Goal: Task Accomplishment & Management: Manage account settings

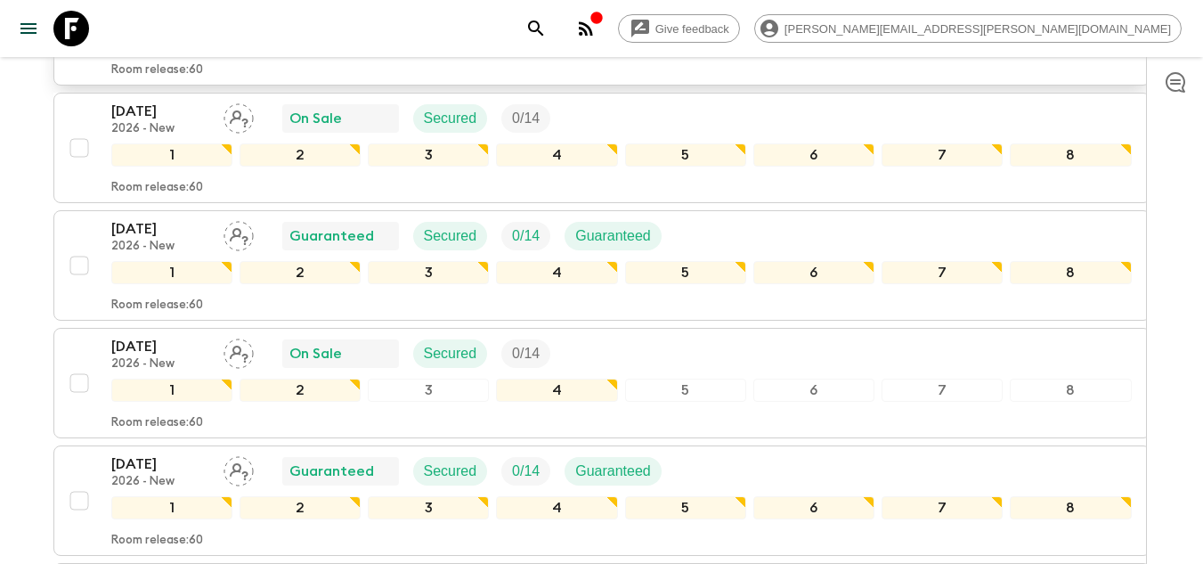
scroll to position [3167, 0]
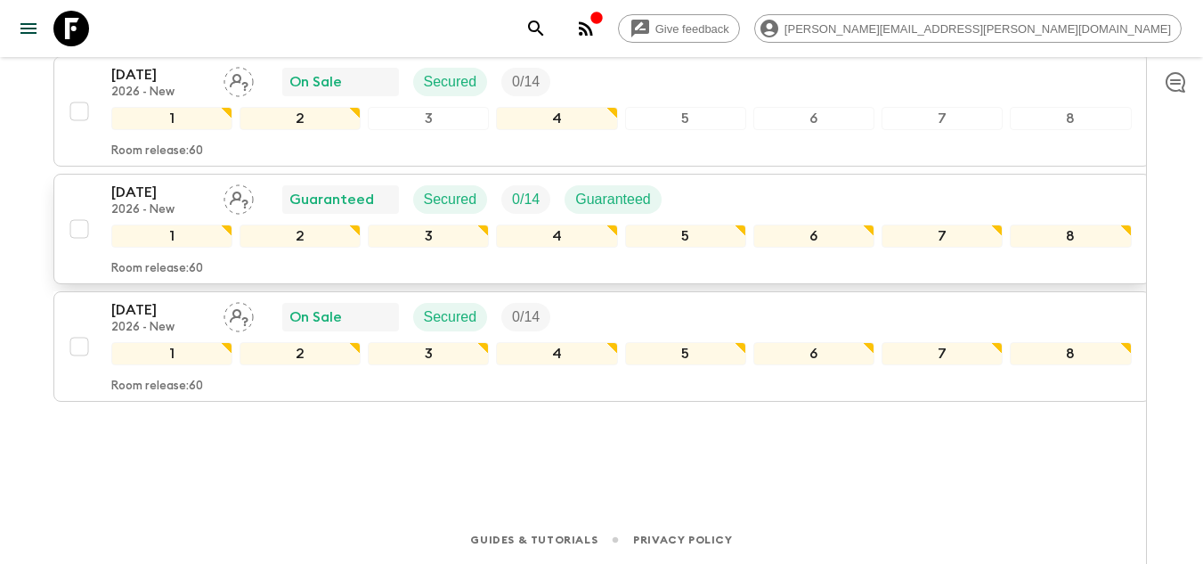
click at [95, 200] on div "[DATE] 2026 - New Guaranteed Secured 0 / 14 Guaranteed 1 2 3 4 5 6 7 8 Room rel…" at bounding box center [596, 229] width 1071 height 94
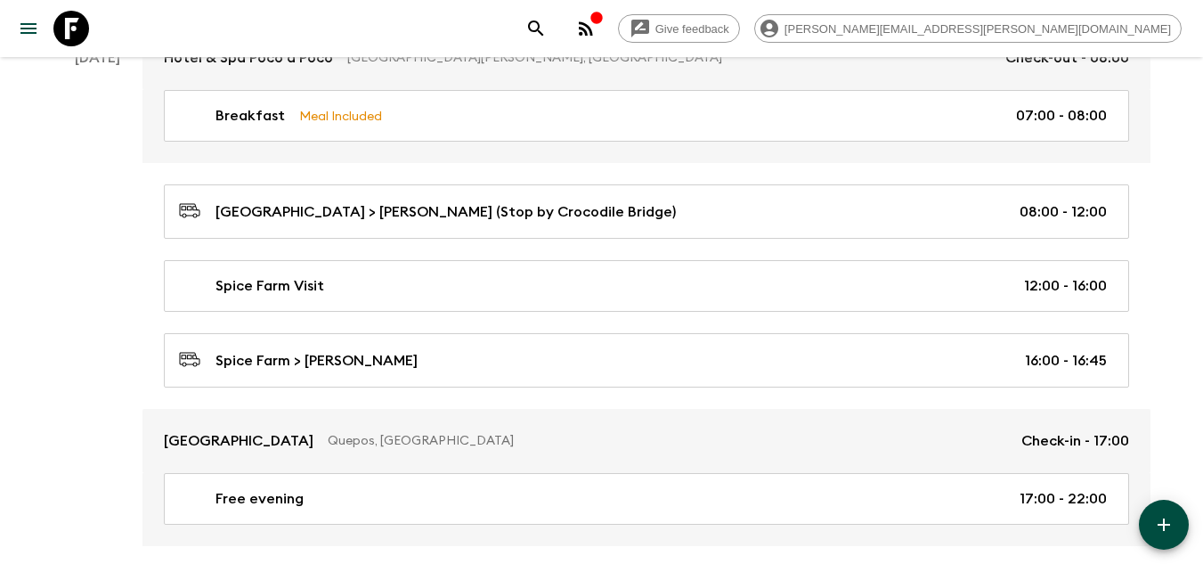
scroll to position [1871, 0]
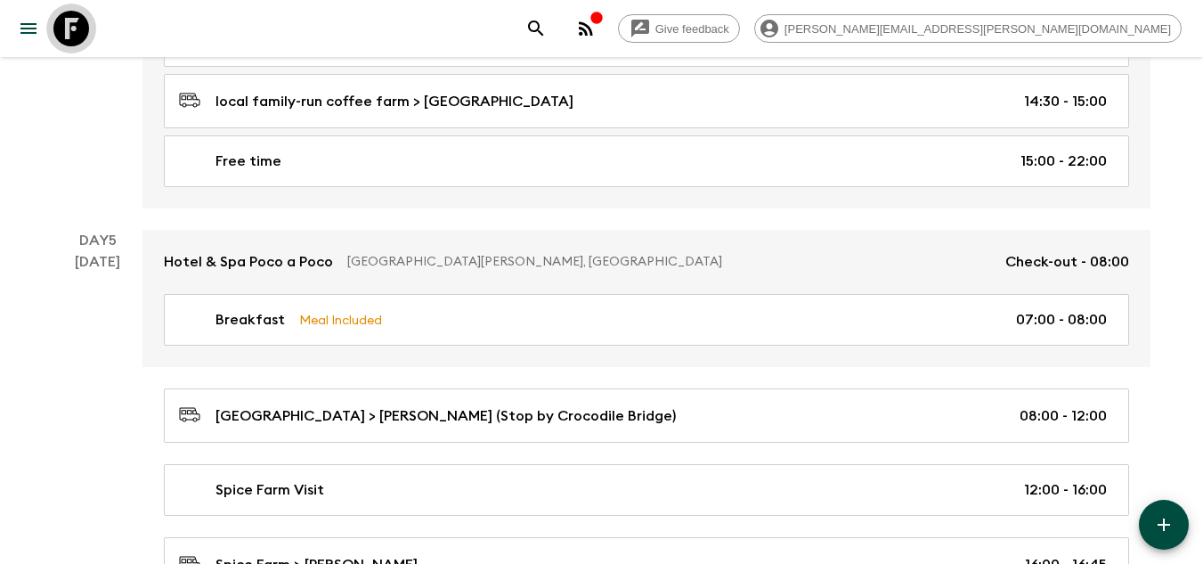
click at [82, 39] on icon at bounding box center [71, 29] width 36 height 36
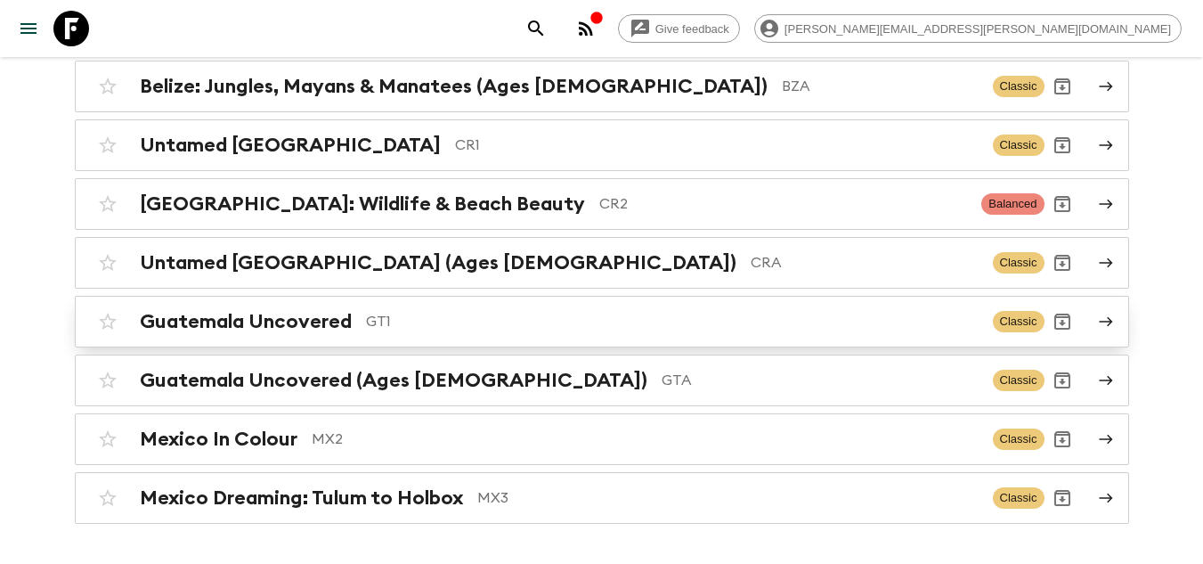
scroll to position [267, 0]
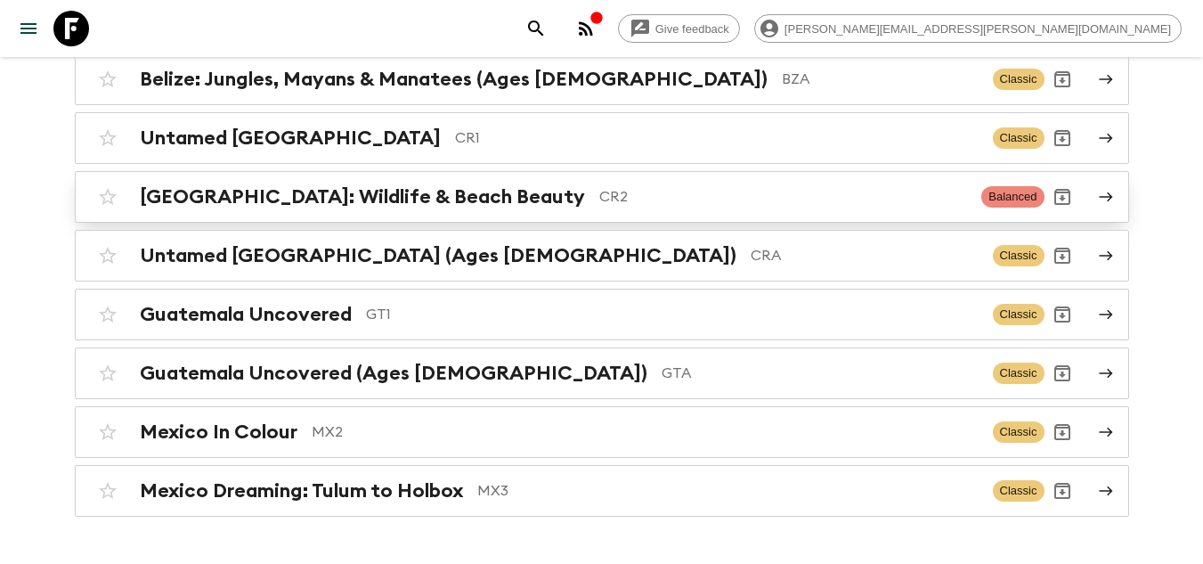
click at [600, 196] on p "CR2" at bounding box center [784, 196] width 369 height 21
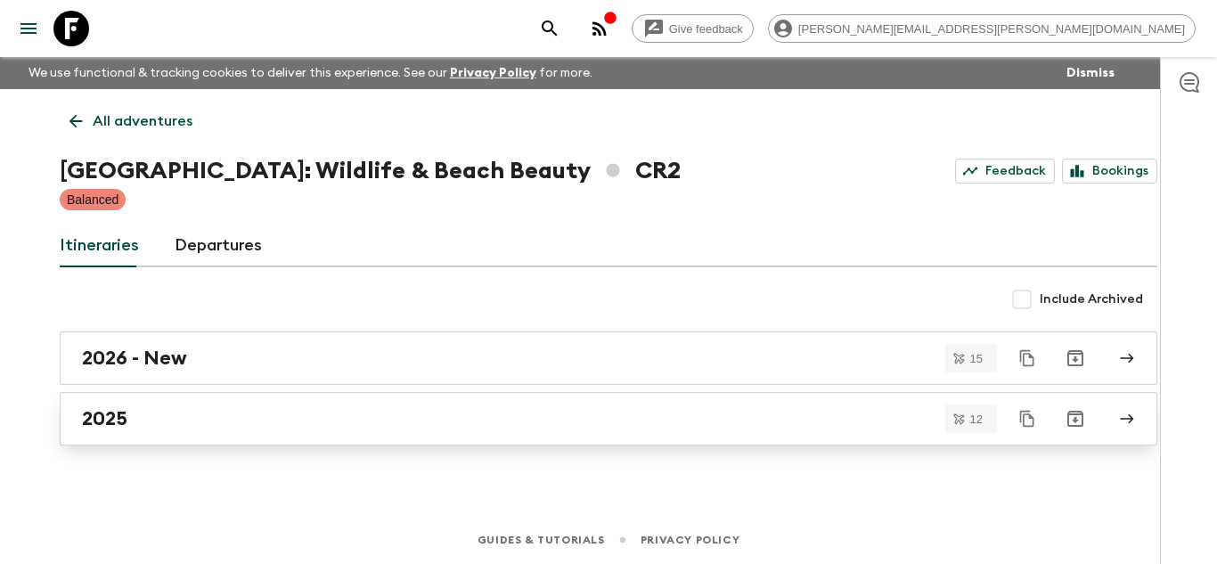
click at [233, 411] on div "2025" at bounding box center [591, 418] width 1019 height 23
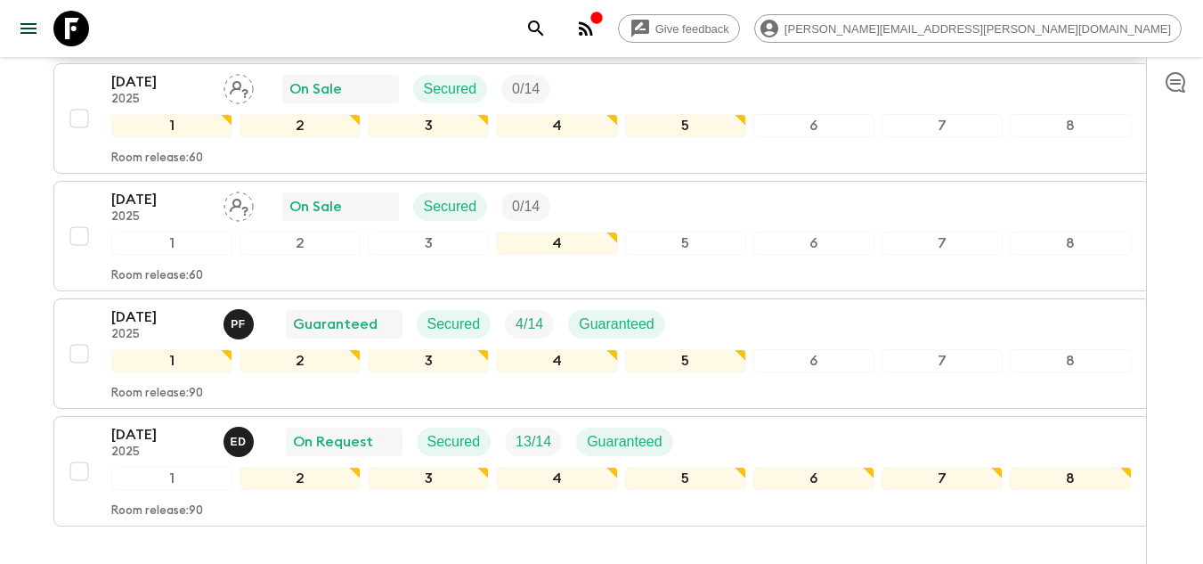
scroll to position [1382, 0]
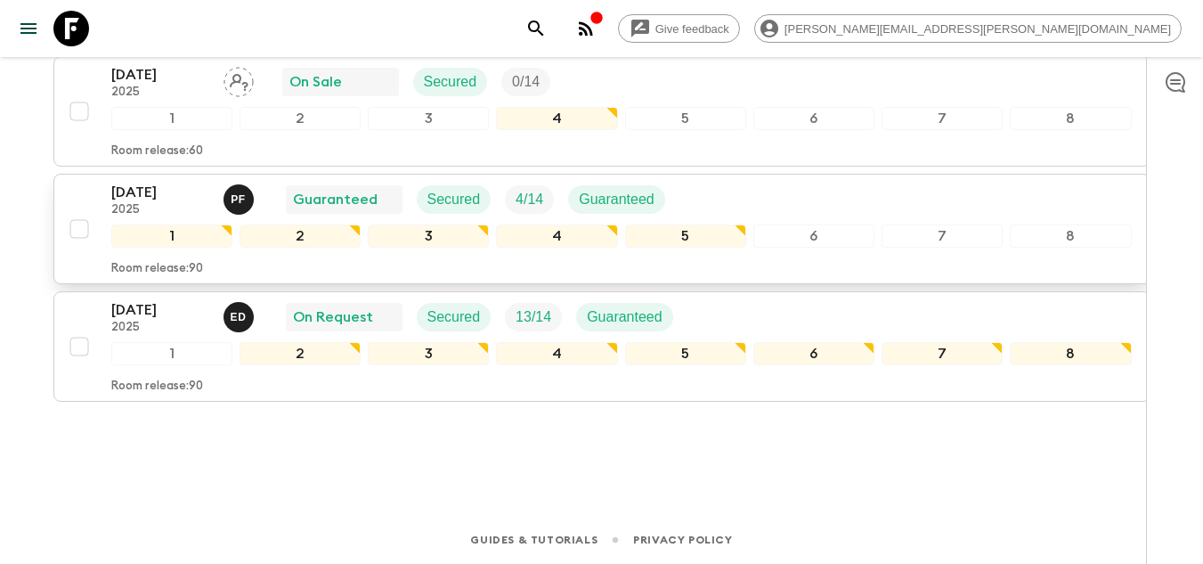
click at [146, 193] on p "[DATE]" at bounding box center [160, 192] width 98 height 21
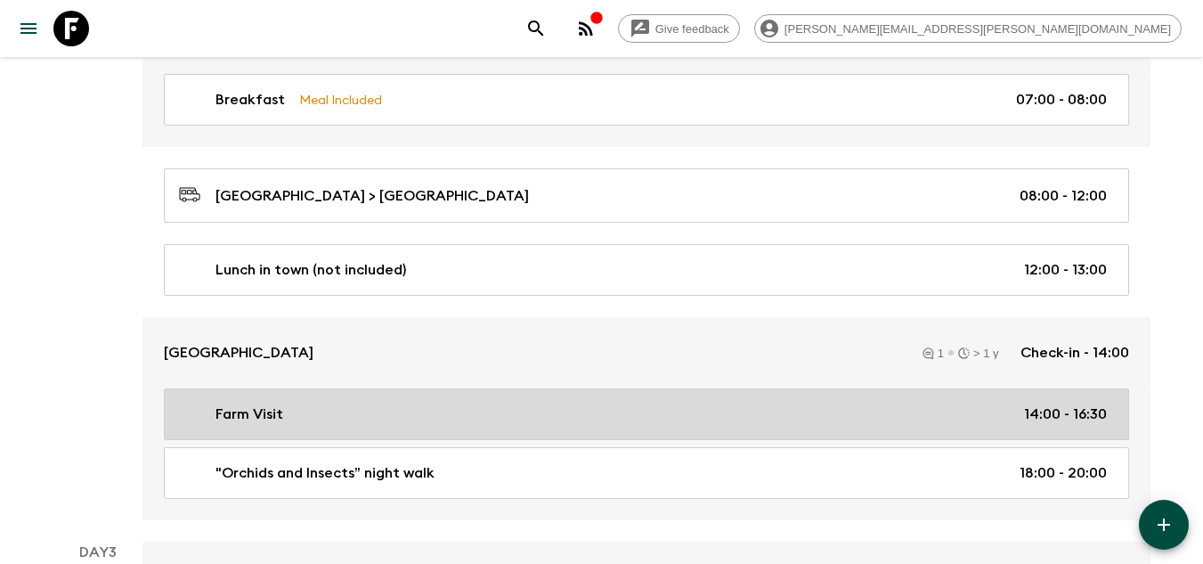
scroll to position [609, 0]
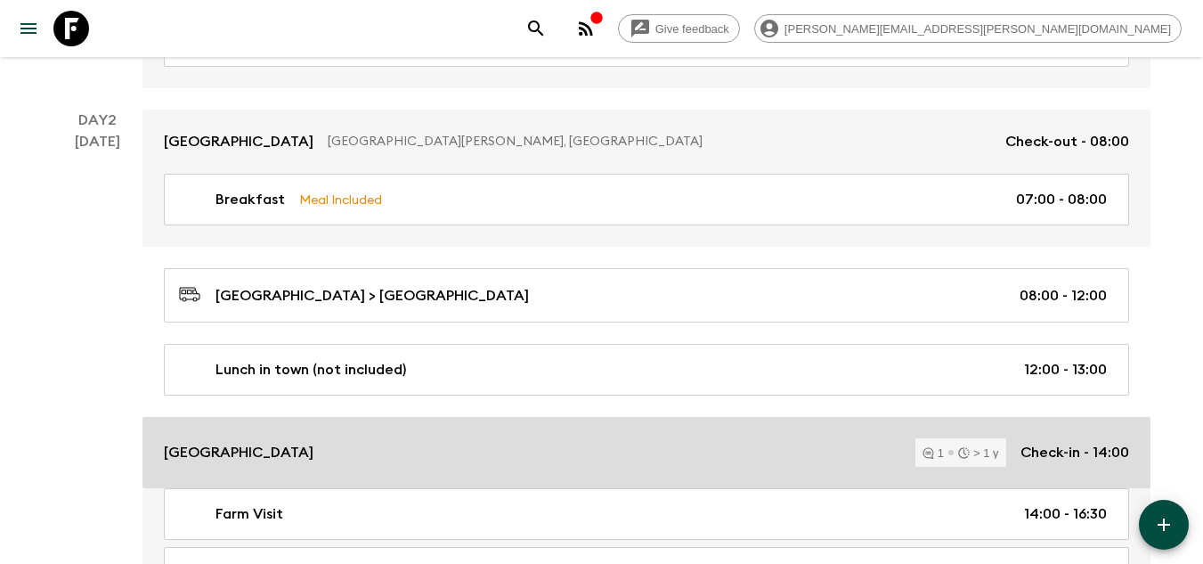
drag, startPoint x: 220, startPoint y: 456, endPoint x: 629, endPoint y: 435, distance: 409.4
click at [220, 456] on p "[GEOGRAPHIC_DATA]" at bounding box center [239, 452] width 150 height 21
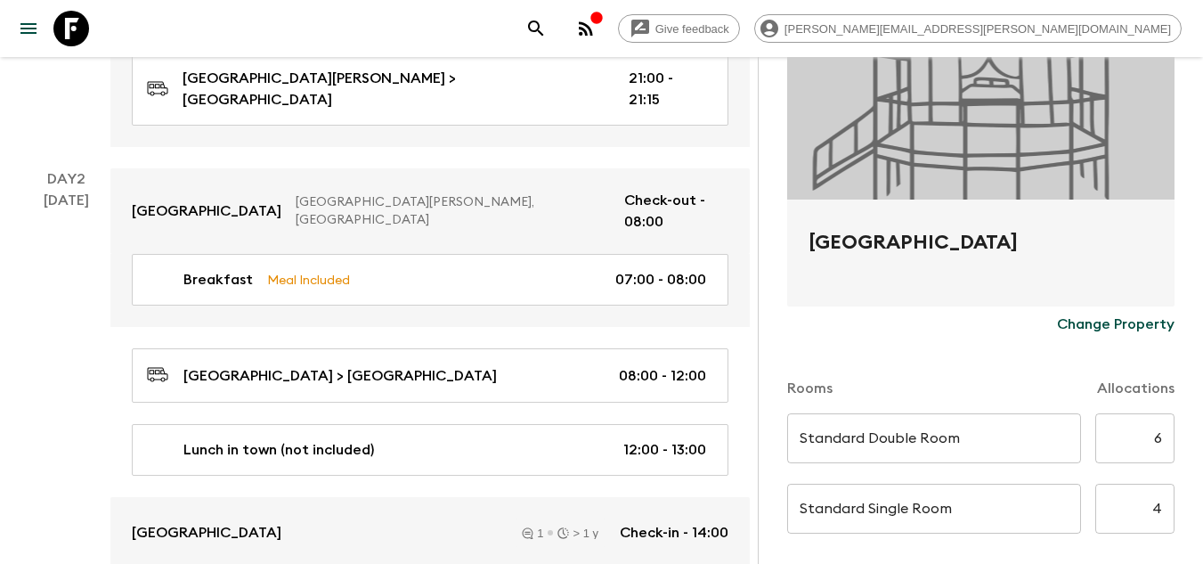
scroll to position [267, 0]
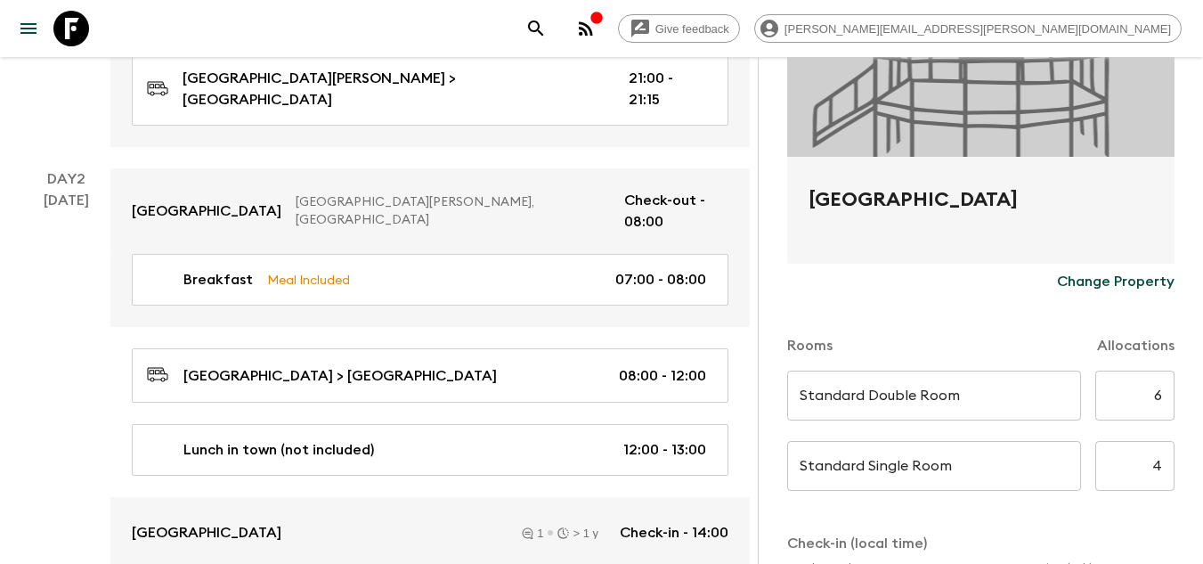
click at [1069, 281] on p "Change Property" at bounding box center [1116, 281] width 118 height 21
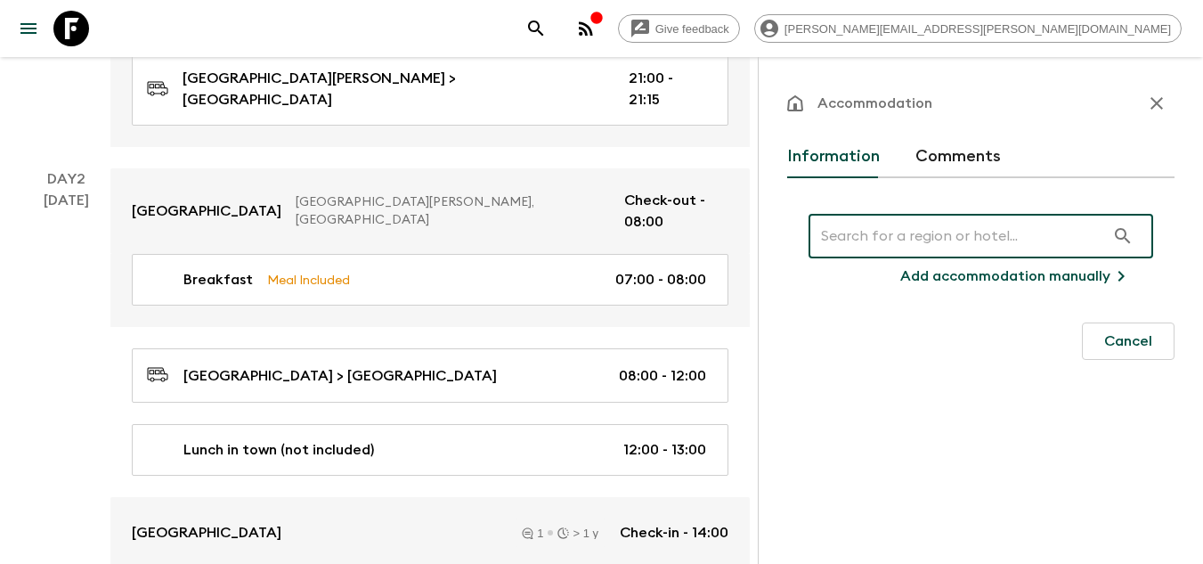
scroll to position [0, 0]
click at [834, 240] on input "text" at bounding box center [957, 236] width 297 height 50
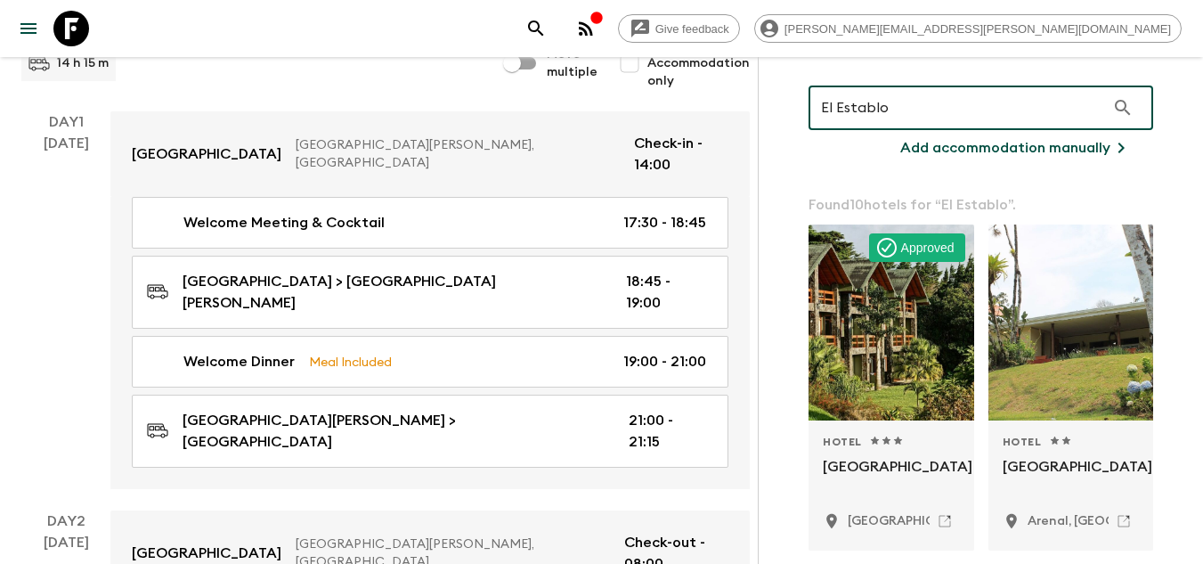
scroll to position [267, 0]
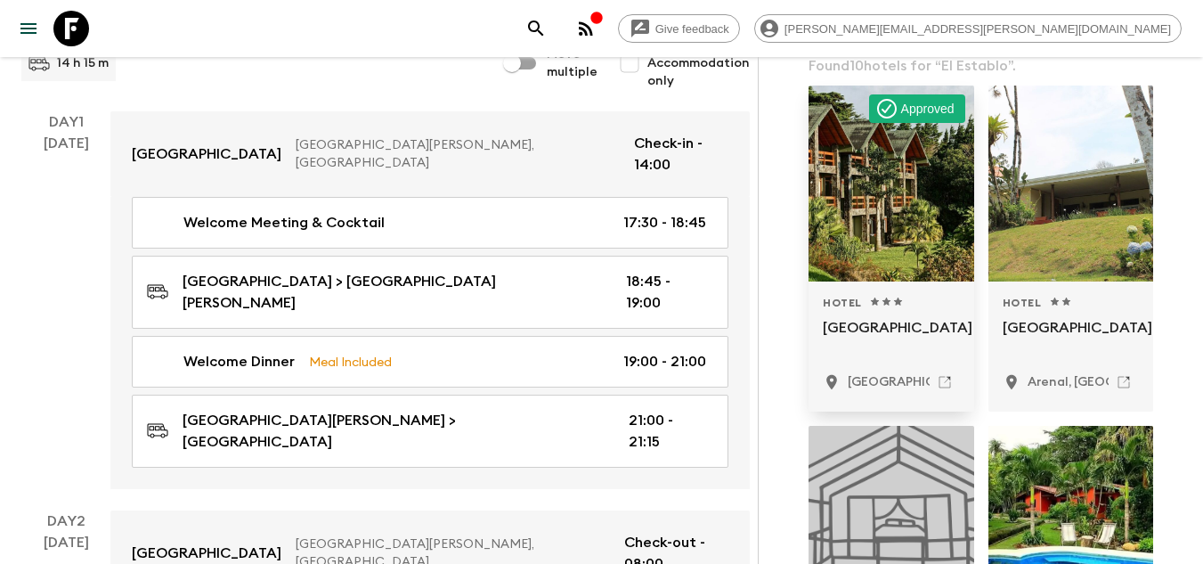
type input "El Establo"
click at [883, 209] on div at bounding box center [892, 184] width 166 height 196
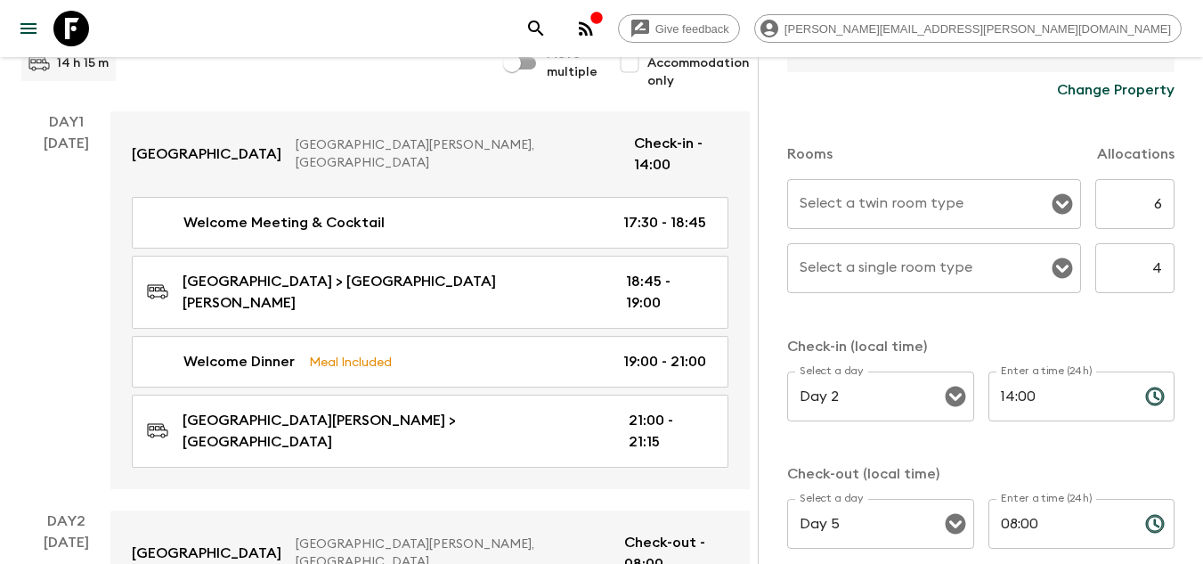
scroll to position [534, 0]
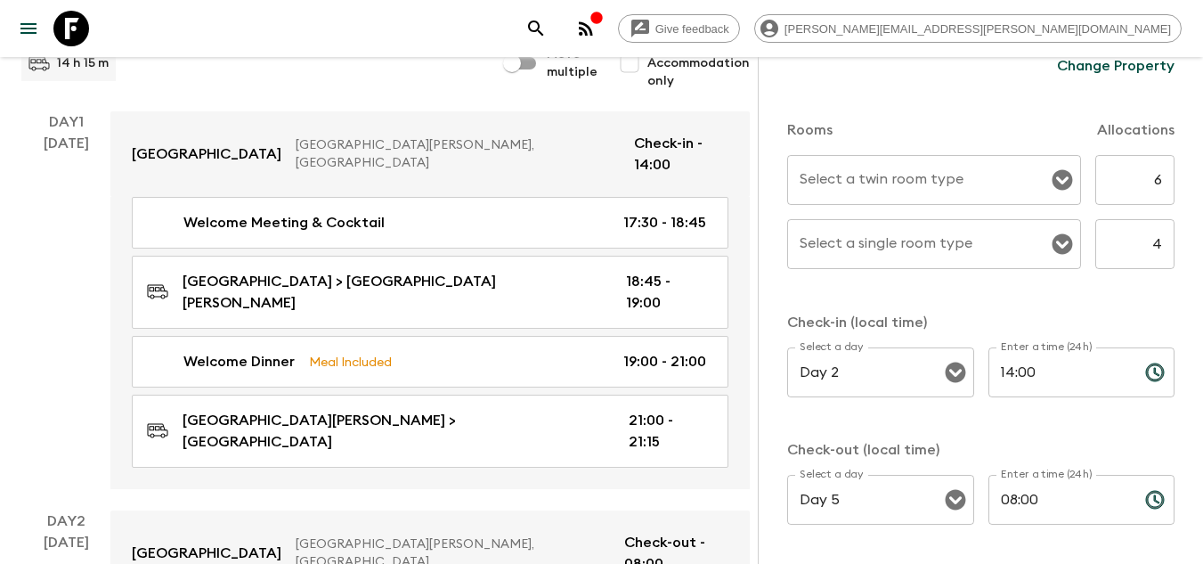
click at [924, 192] on input "Select a twin room type" at bounding box center [920, 180] width 251 height 34
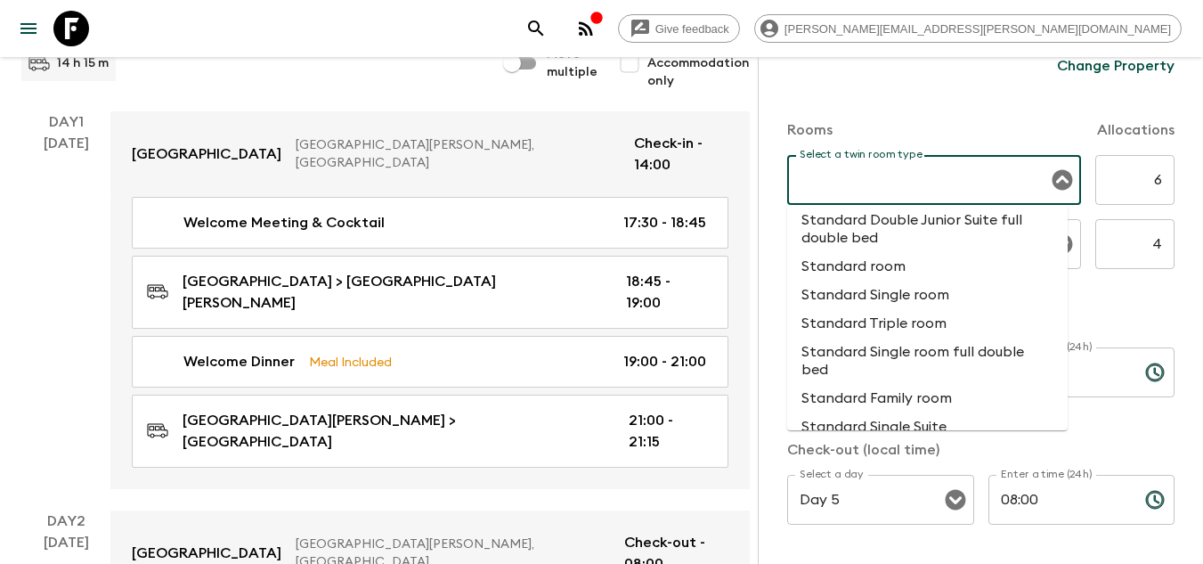
scroll to position [713, 0]
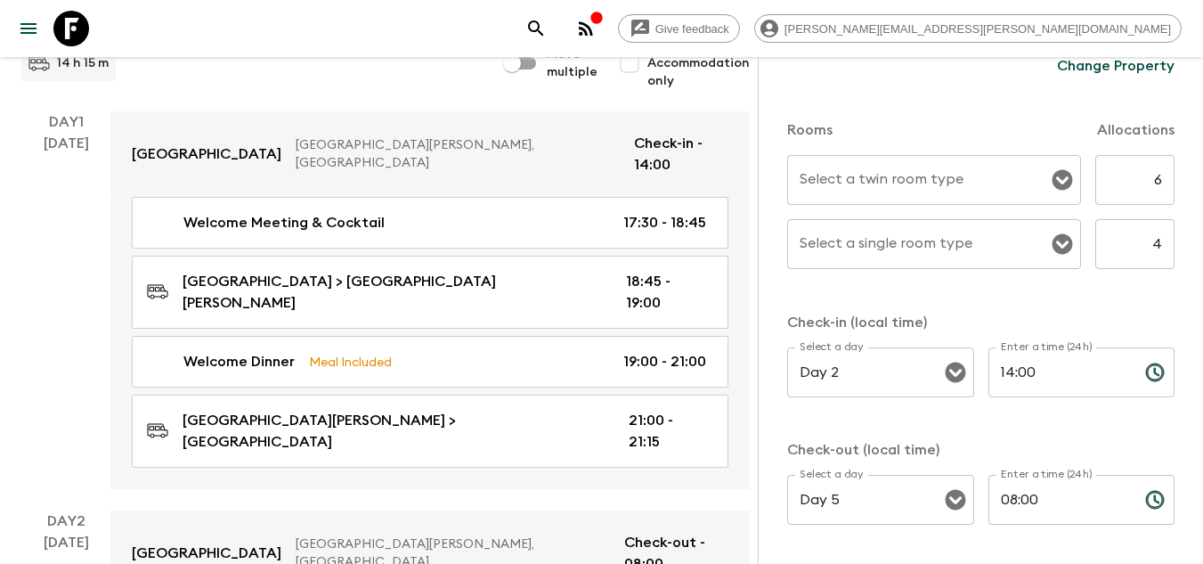
click at [942, 175] on label "Select a twin room type" at bounding box center [882, 179] width 164 height 20
click at [942, 175] on input "Select a twin room type" at bounding box center [920, 180] width 251 height 34
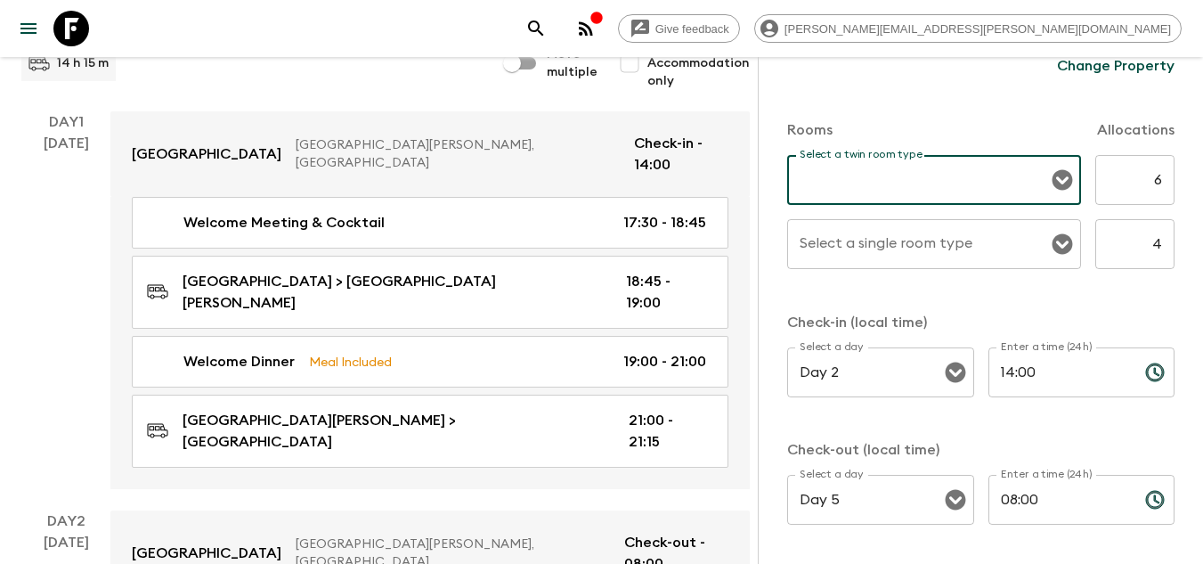
click at [942, 175] on input "Select a twin room type" at bounding box center [920, 180] width 251 height 34
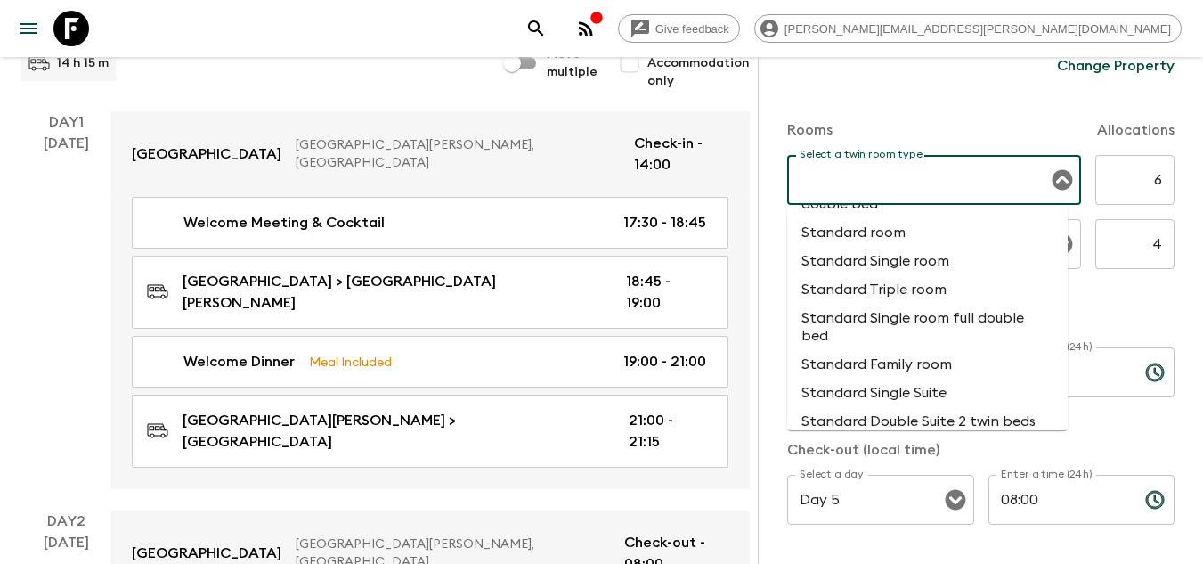
scroll to position [624, 0]
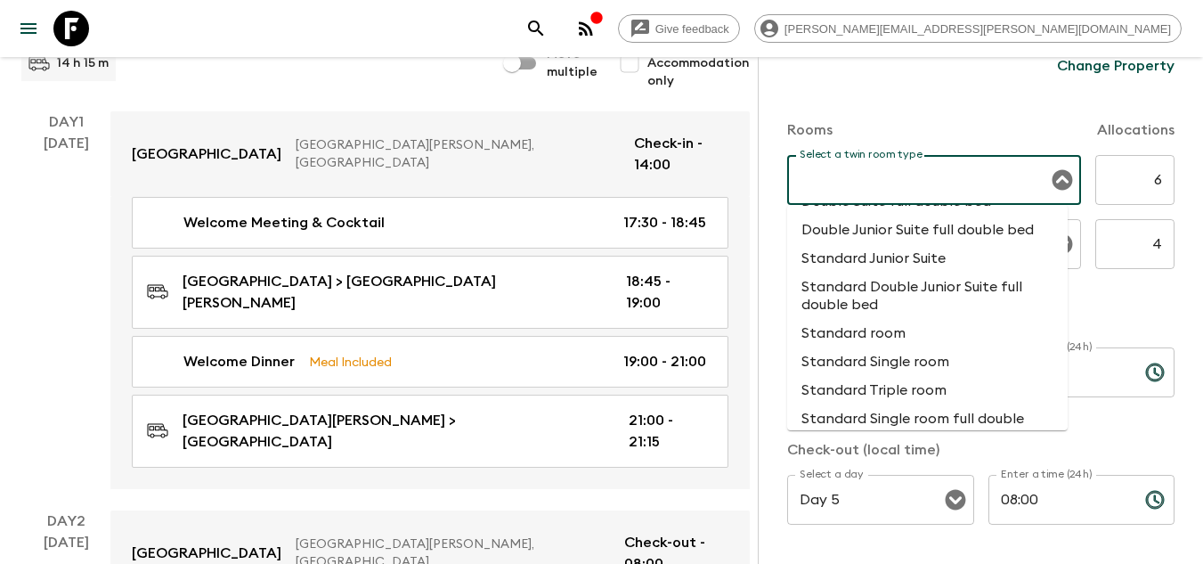
click at [945, 360] on li "Standard Single room" at bounding box center [927, 361] width 281 height 29
type input "Standard Single room"
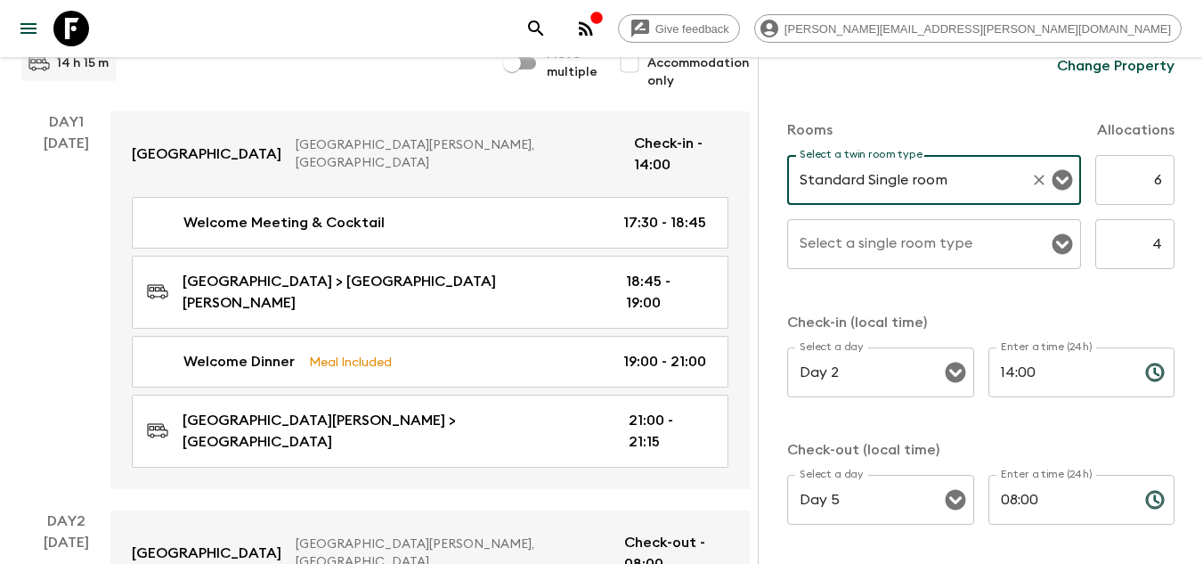
click at [942, 245] on div "Select a single room type Select a single room type" at bounding box center [934, 244] width 294 height 50
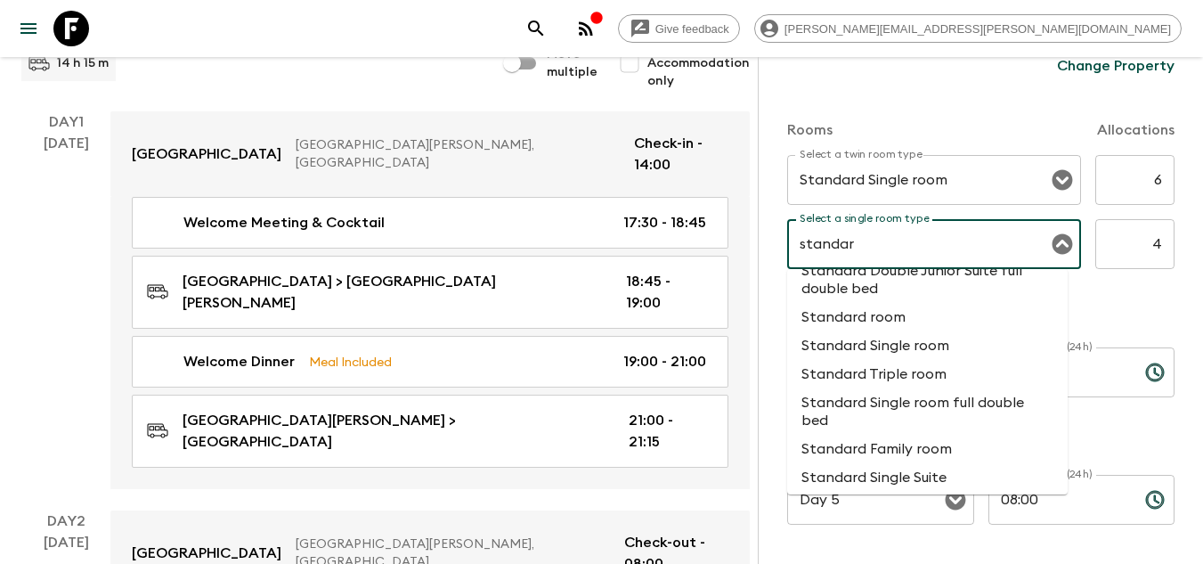
scroll to position [89, 0]
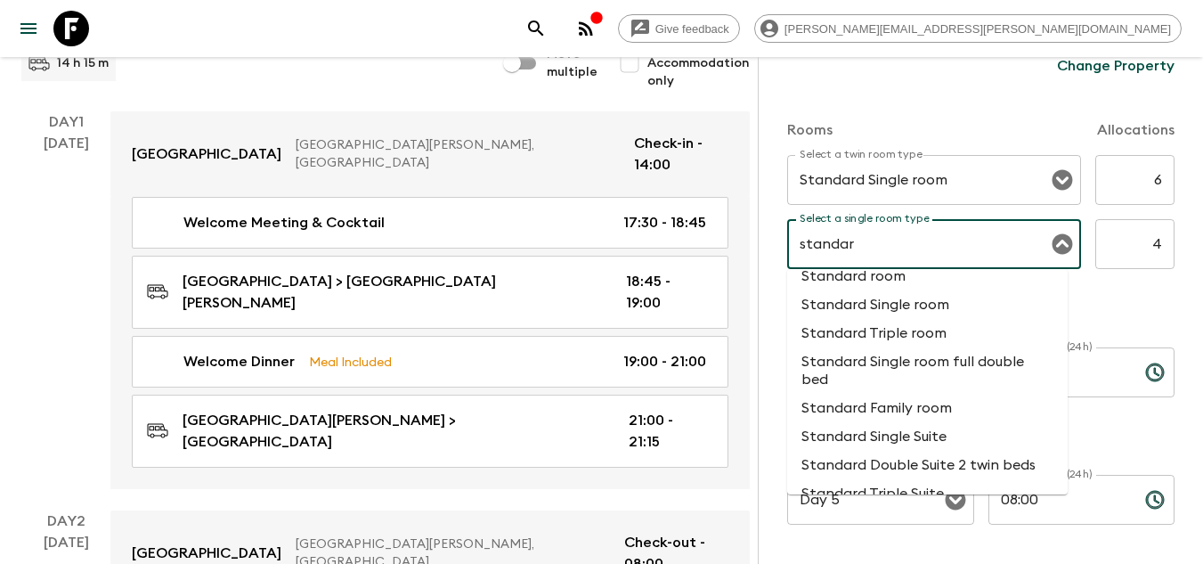
click at [932, 312] on li "Standard Single room" at bounding box center [927, 304] width 281 height 29
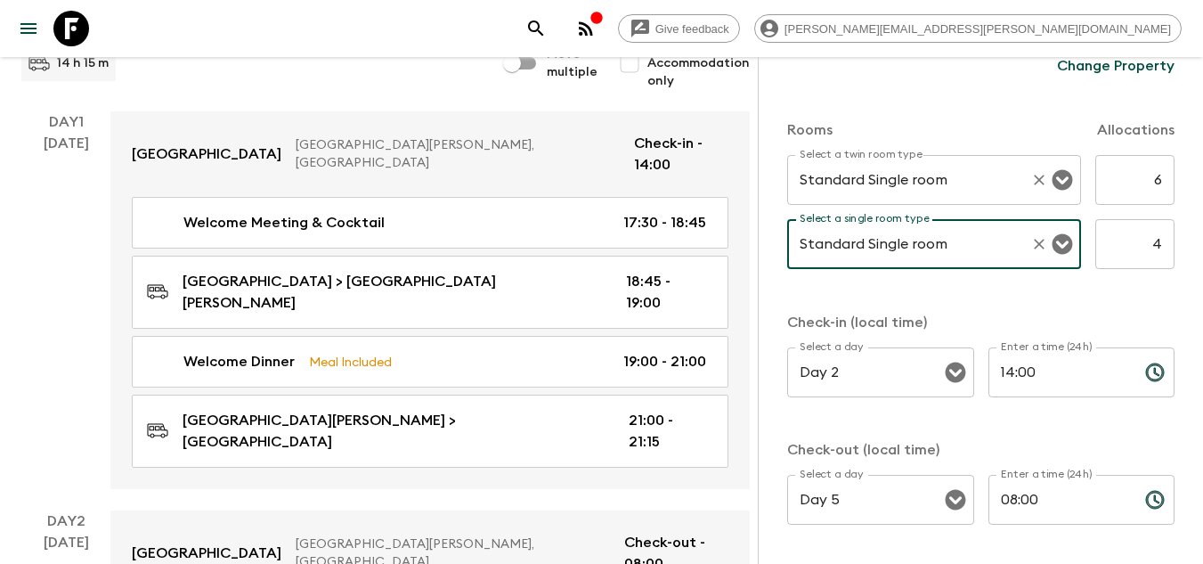
type input "Standard Single room"
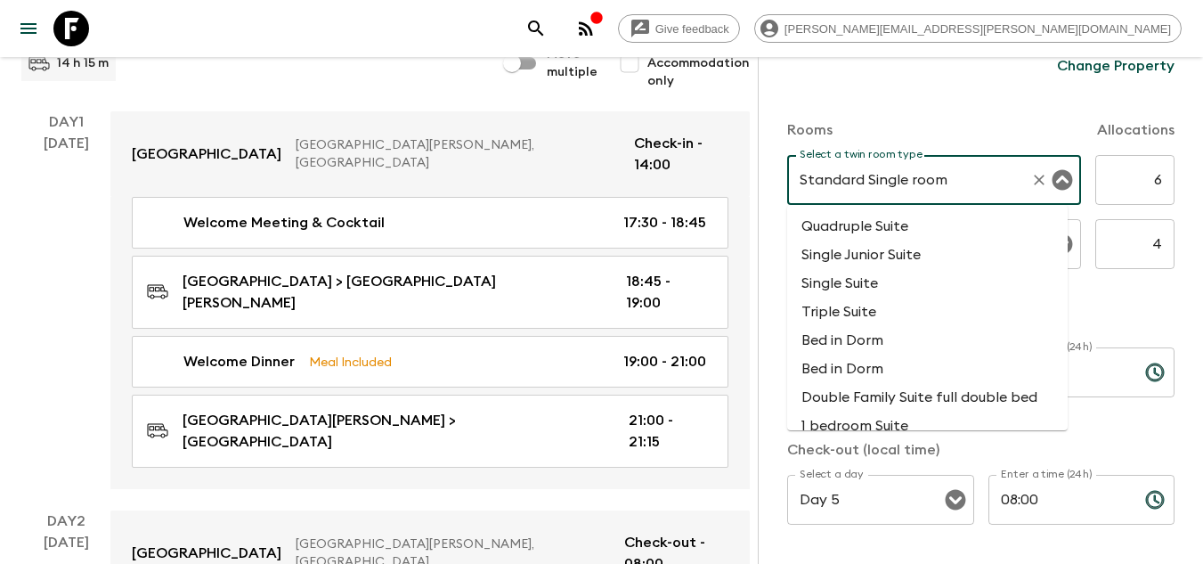
click at [952, 184] on input "Standard Single room" at bounding box center [909, 180] width 228 height 34
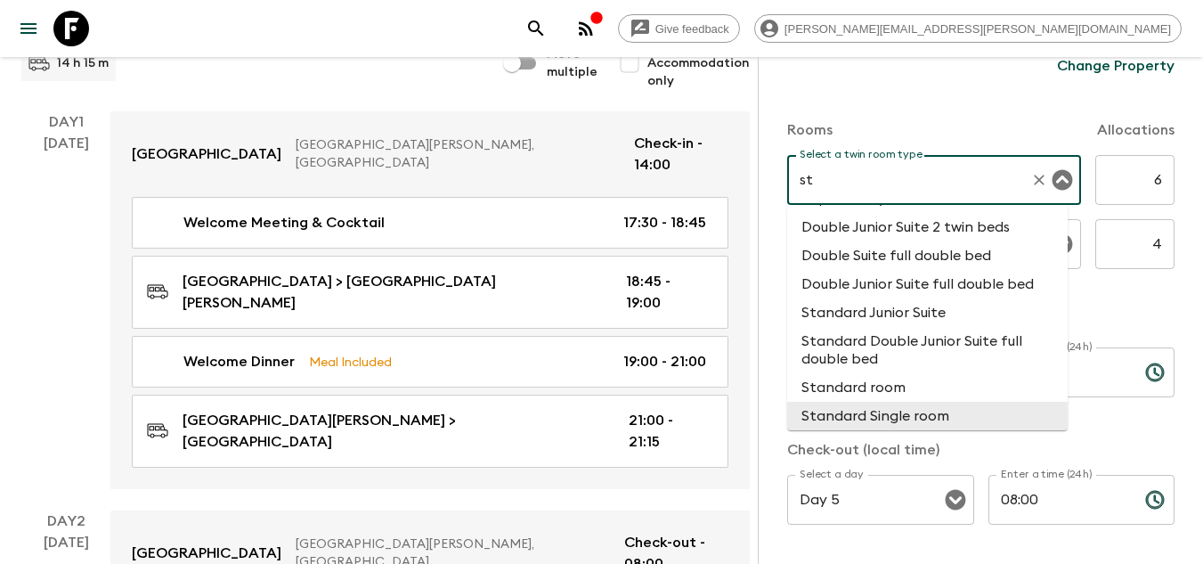
scroll to position [0, 0]
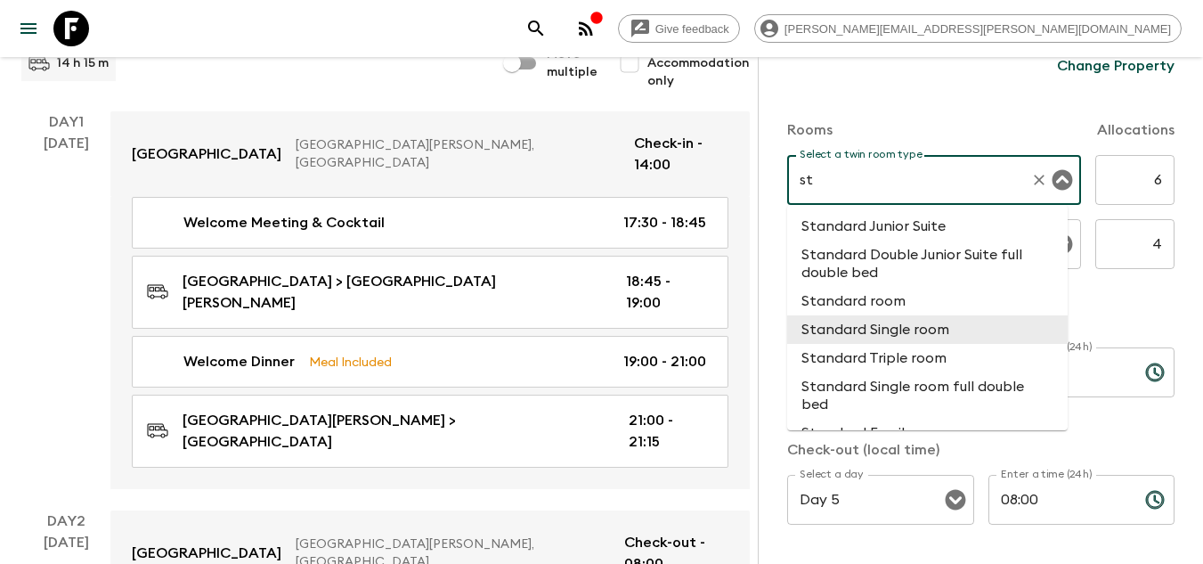
type input "s"
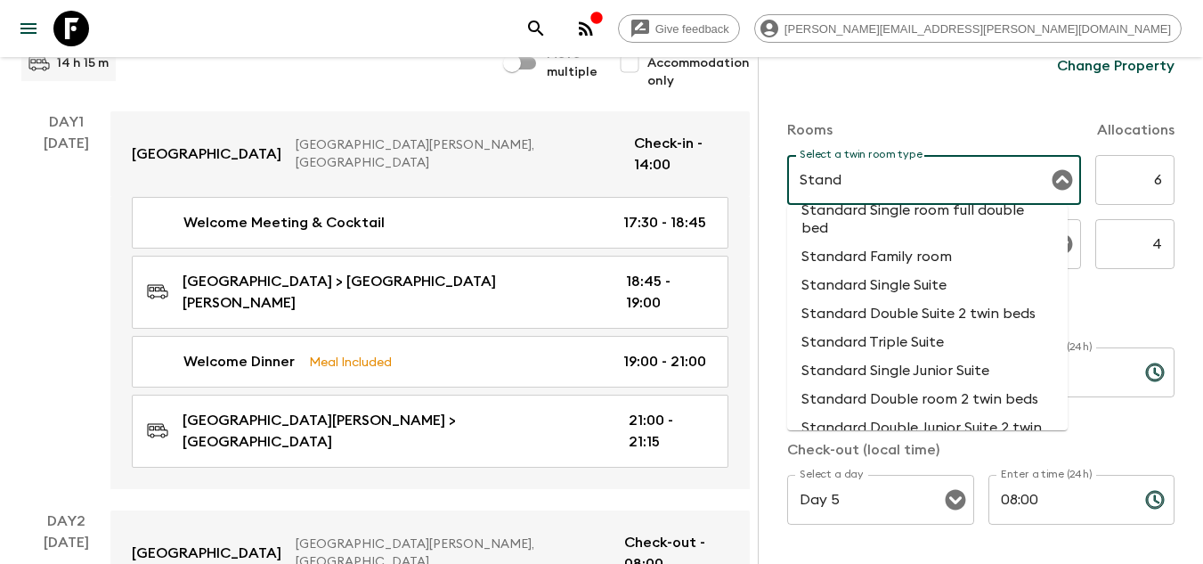
scroll to position [178, 0]
click at [950, 390] on li "Standard Double room 2 twin beds" at bounding box center [927, 397] width 281 height 29
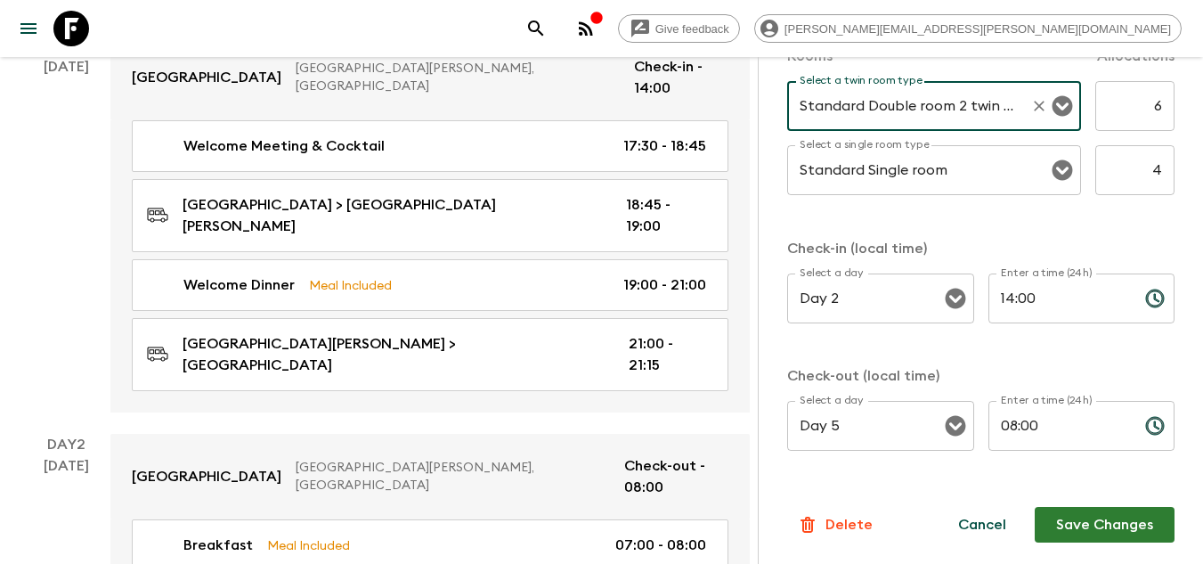
scroll to position [713, 0]
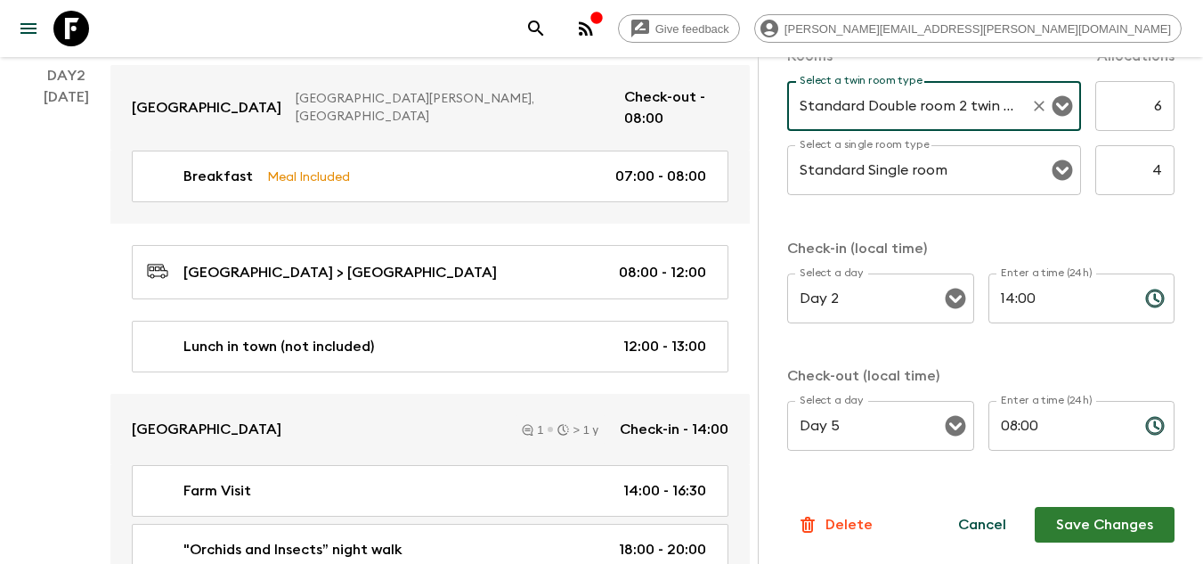
type input "Standard Double room 2 twin beds"
click at [1078, 521] on button "Save Changes" at bounding box center [1105, 525] width 140 height 36
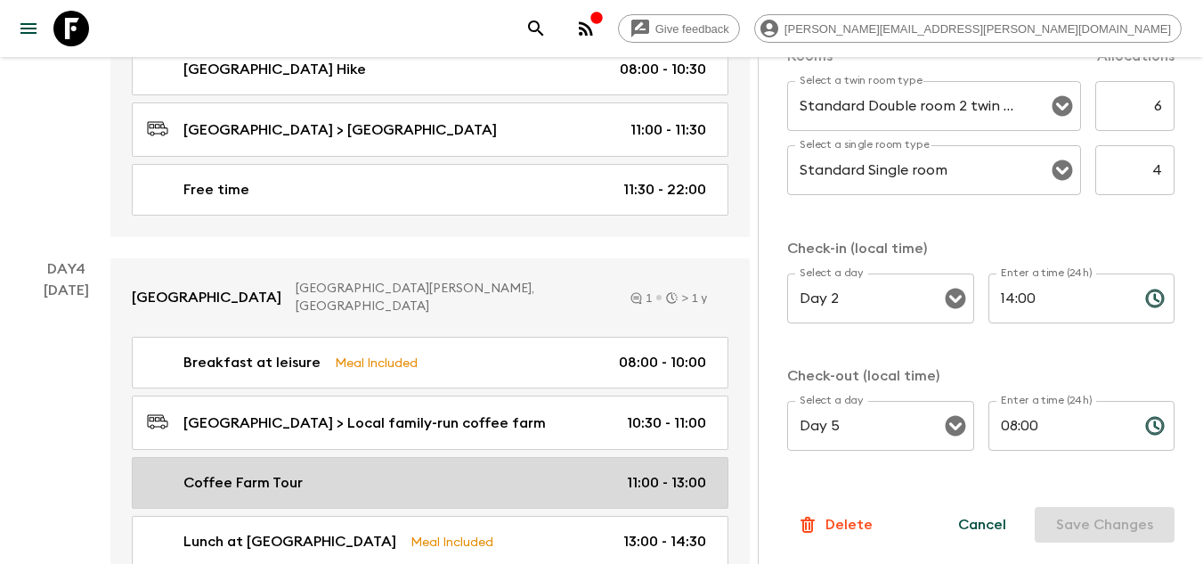
scroll to position [1144, 0]
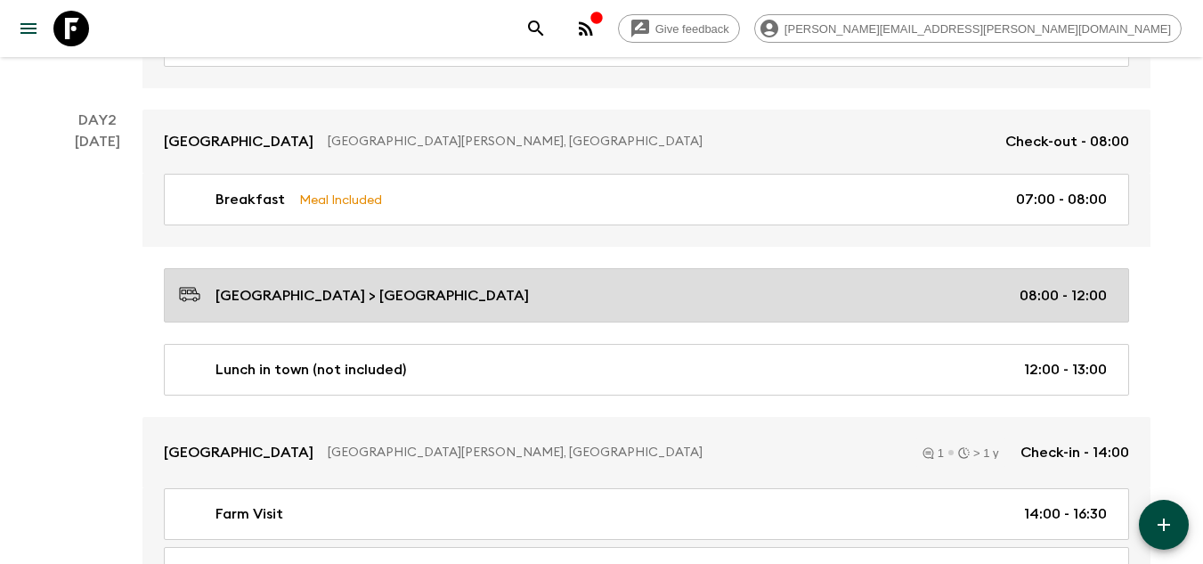
scroll to position [1055, 0]
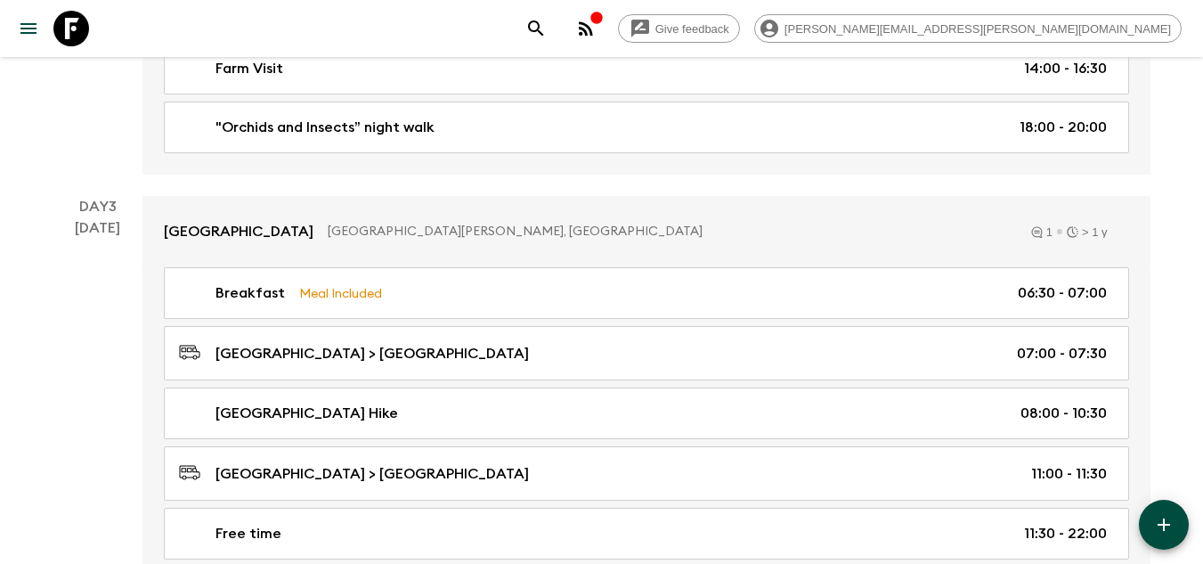
click at [56, 28] on icon at bounding box center [71, 29] width 36 height 36
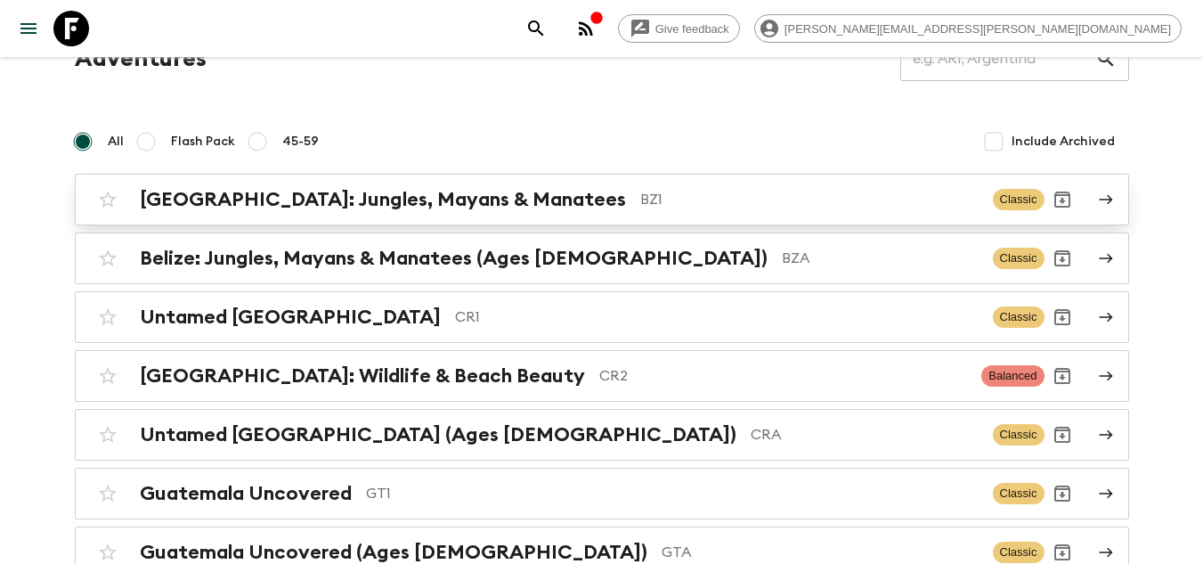
scroll to position [267, 0]
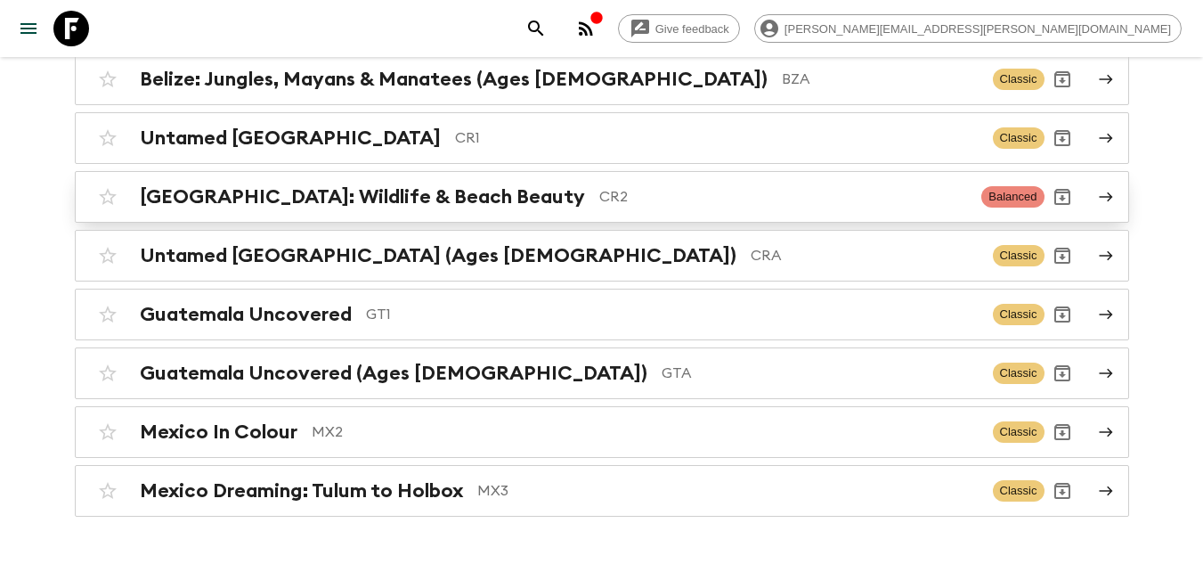
click at [600, 200] on p "CR2" at bounding box center [784, 196] width 369 height 21
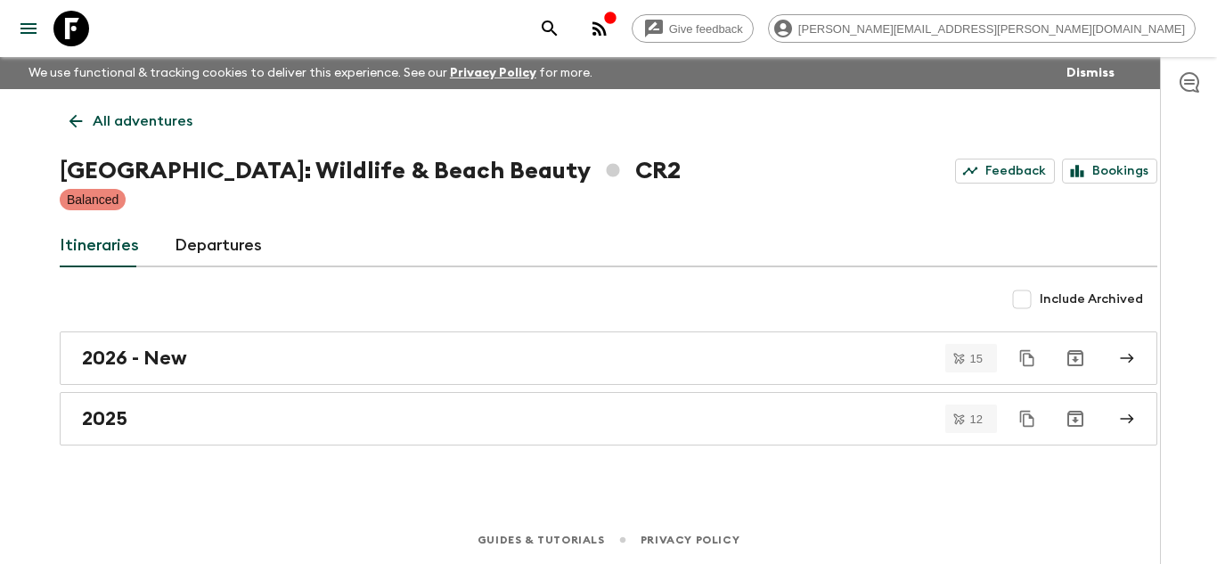
click at [381, 322] on div "All adventures [GEOGRAPHIC_DATA]: Wildlife & Beach Beauty CR2 Feedback Bookings…" at bounding box center [608, 277] width 1140 height 377
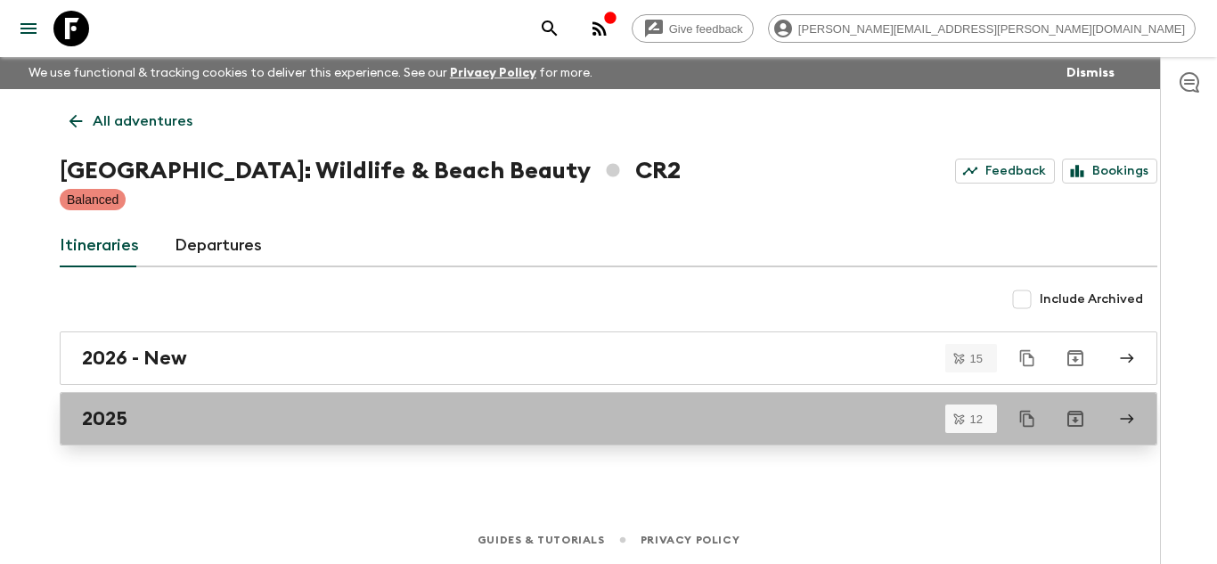
click at [175, 420] on div "2025" at bounding box center [591, 418] width 1019 height 23
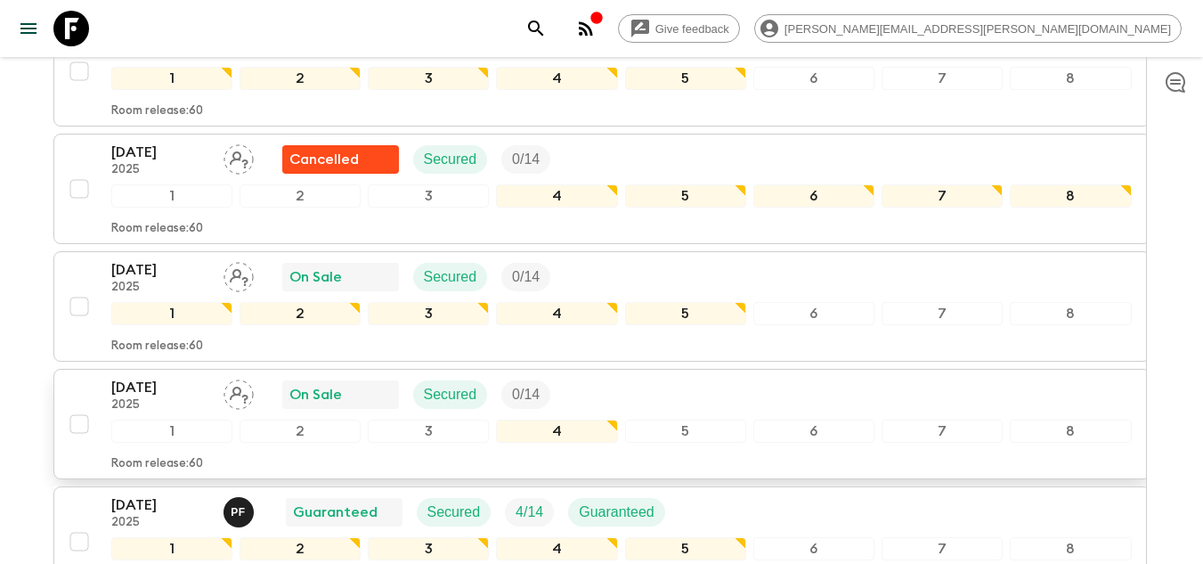
scroll to position [1382, 0]
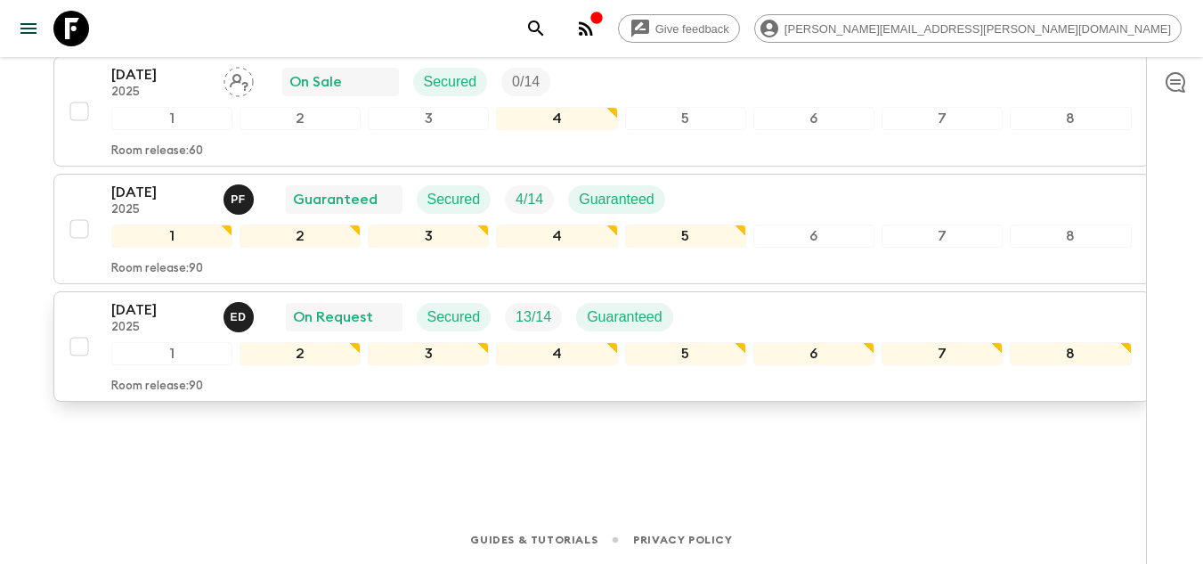
click at [107, 318] on div "[DATE] 2025 E D On Request Secured 13 / 14 Guaranteed 1 2 3 4 5 6 7 8 Room rele…" at bounding box center [596, 346] width 1071 height 94
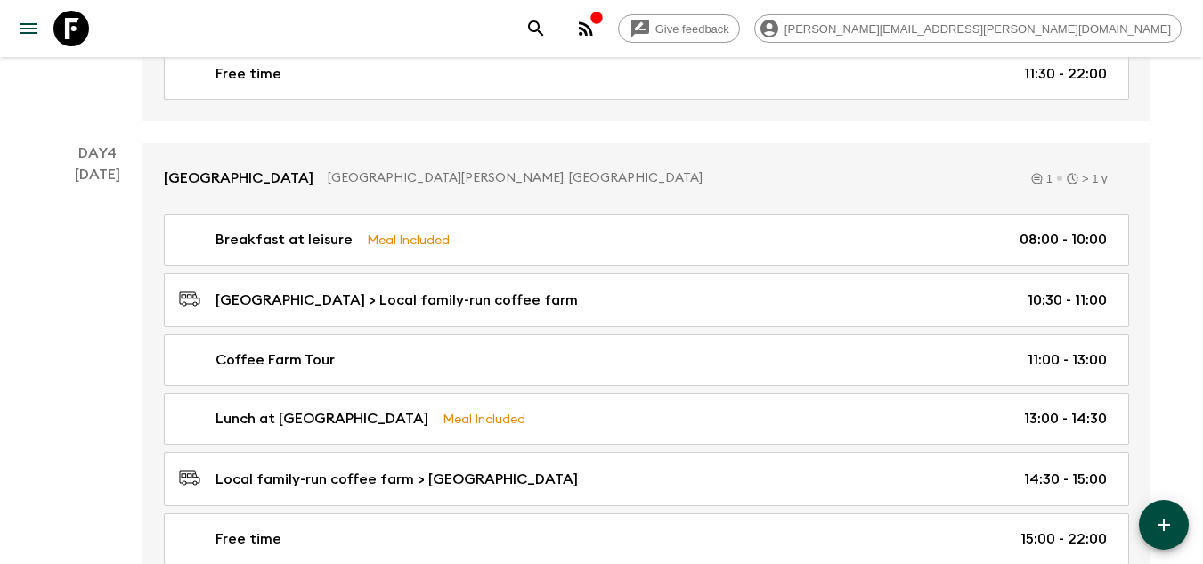
scroll to position [1960, 0]
